Goal: Transaction & Acquisition: Purchase product/service

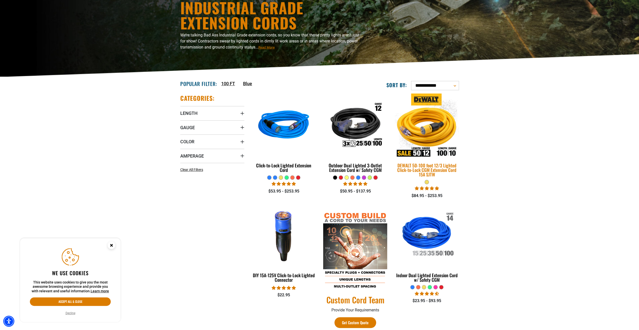
scroll to position [75, 0]
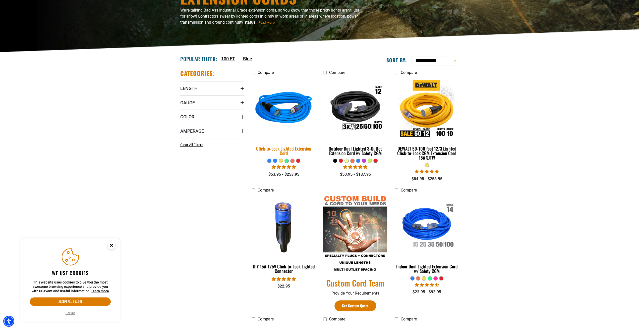
click at [284, 104] on img at bounding box center [283, 109] width 70 height 64
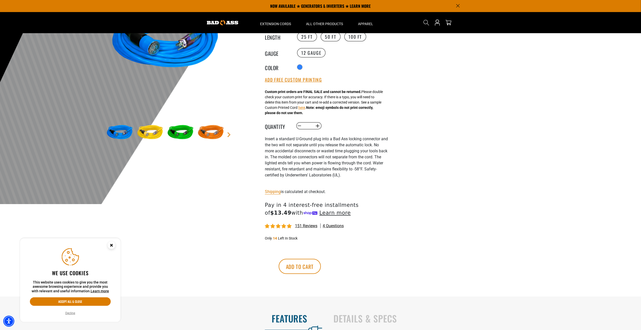
scroll to position [25, 0]
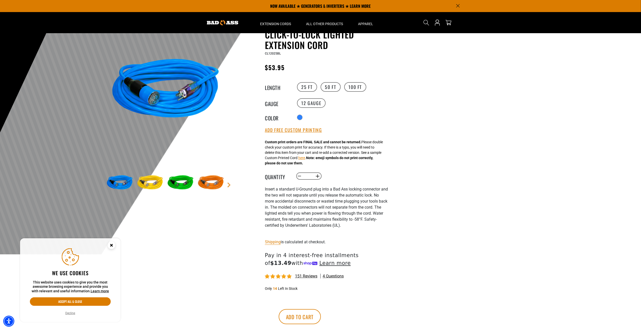
click at [175, 184] on img at bounding box center [180, 182] width 29 height 29
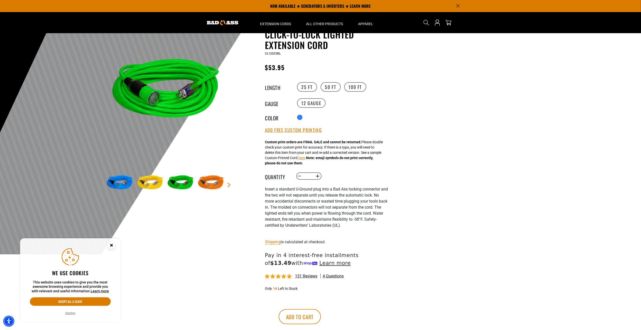
click at [118, 183] on img at bounding box center [119, 182] width 29 height 29
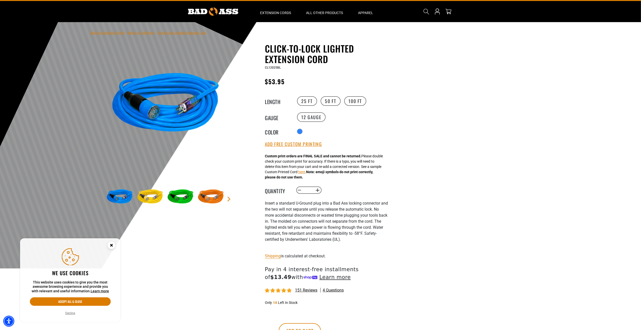
scroll to position [0, 0]
